Goal: Check status: Check status

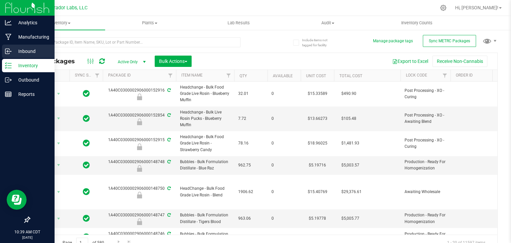
click at [29, 48] on p "Inbound" at bounding box center [32, 51] width 40 height 8
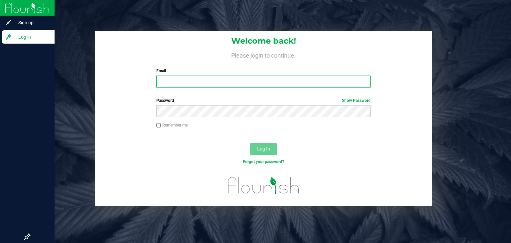
type input "[PERSON_NAME][EMAIL_ADDRESS][DOMAIN_NAME]"
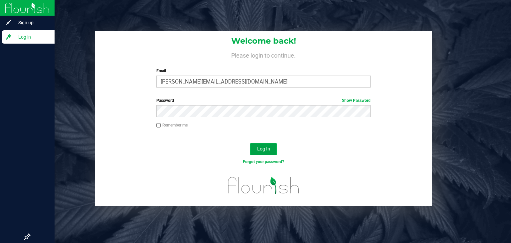
click at [265, 145] on button "Log In" at bounding box center [263, 149] width 27 height 12
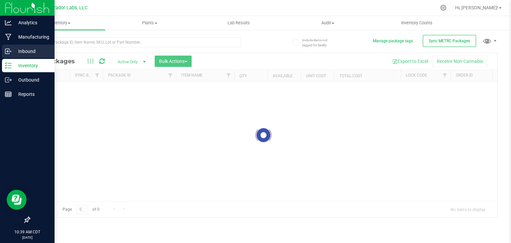
click at [11, 48] on icon at bounding box center [8, 51] width 7 height 7
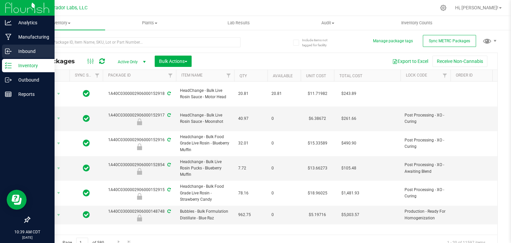
click at [11, 48] on icon at bounding box center [8, 51] width 7 height 7
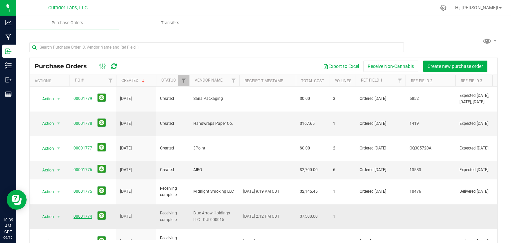
click at [83, 214] on link "00001774" at bounding box center [82, 216] width 19 height 5
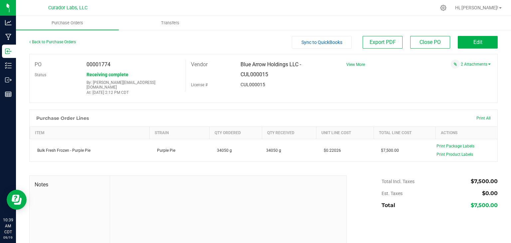
click at [43, 45] on div "Back to Purchase Orders" at bounding box center [87, 42] width 117 height 12
click at [43, 42] on link "Back to Purchase Orders" at bounding box center [52, 42] width 47 height 5
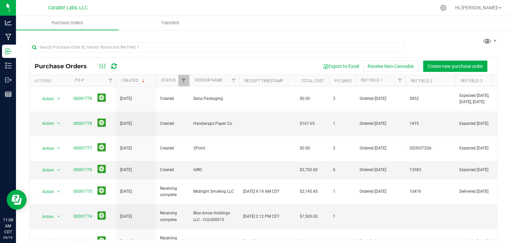
click at [114, 67] on icon at bounding box center [114, 66] width 6 height 7
